Goal: Information Seeking & Learning: Learn about a topic

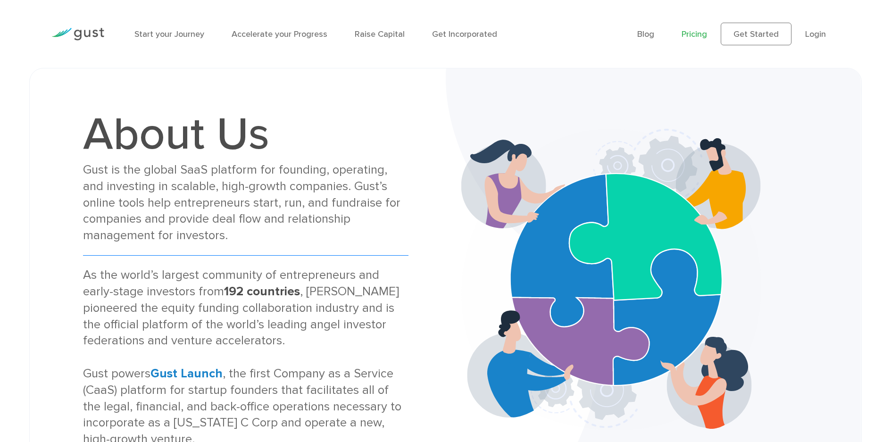
click at [700, 35] on link "Pricing" at bounding box center [693, 34] width 25 height 10
